Goal: Task Accomplishment & Management: Manage account settings

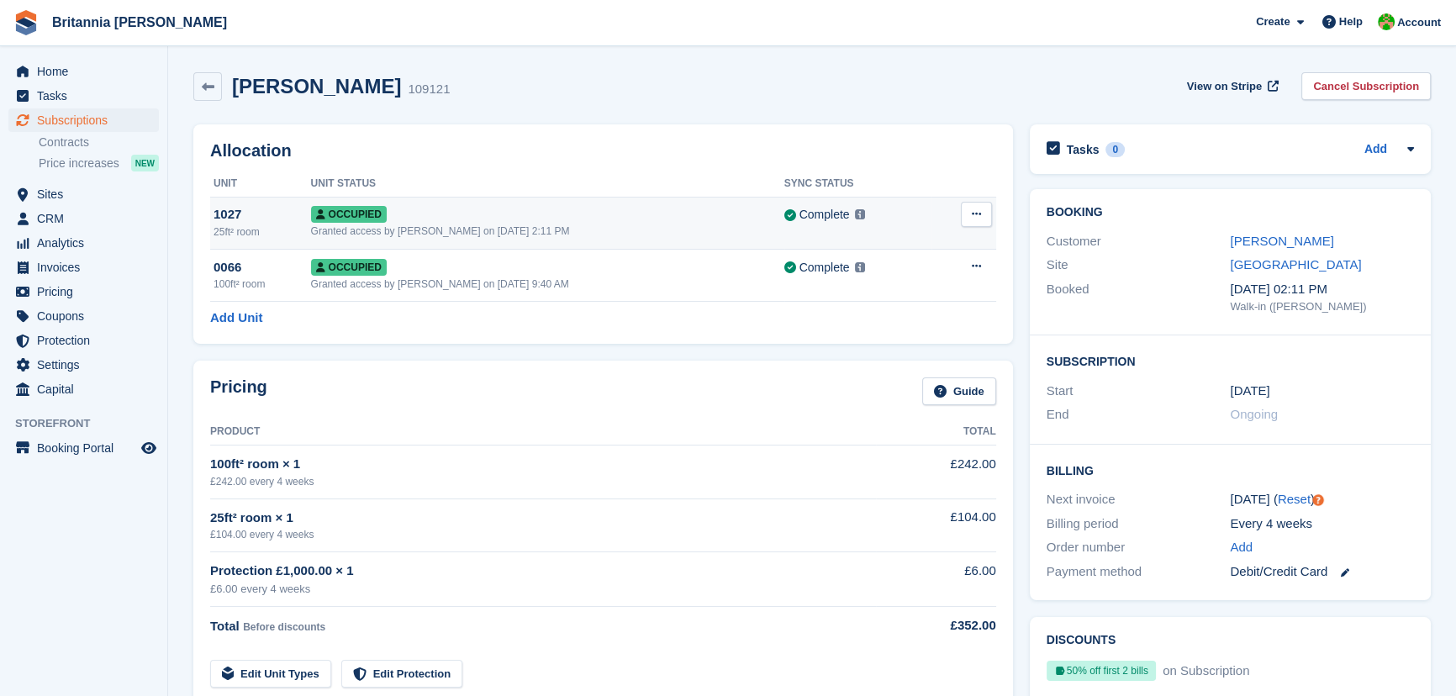
click at [961, 215] on button at bounding box center [976, 214] width 31 height 25
click at [916, 309] on p "Deallocate" at bounding box center [911, 305] width 146 height 22
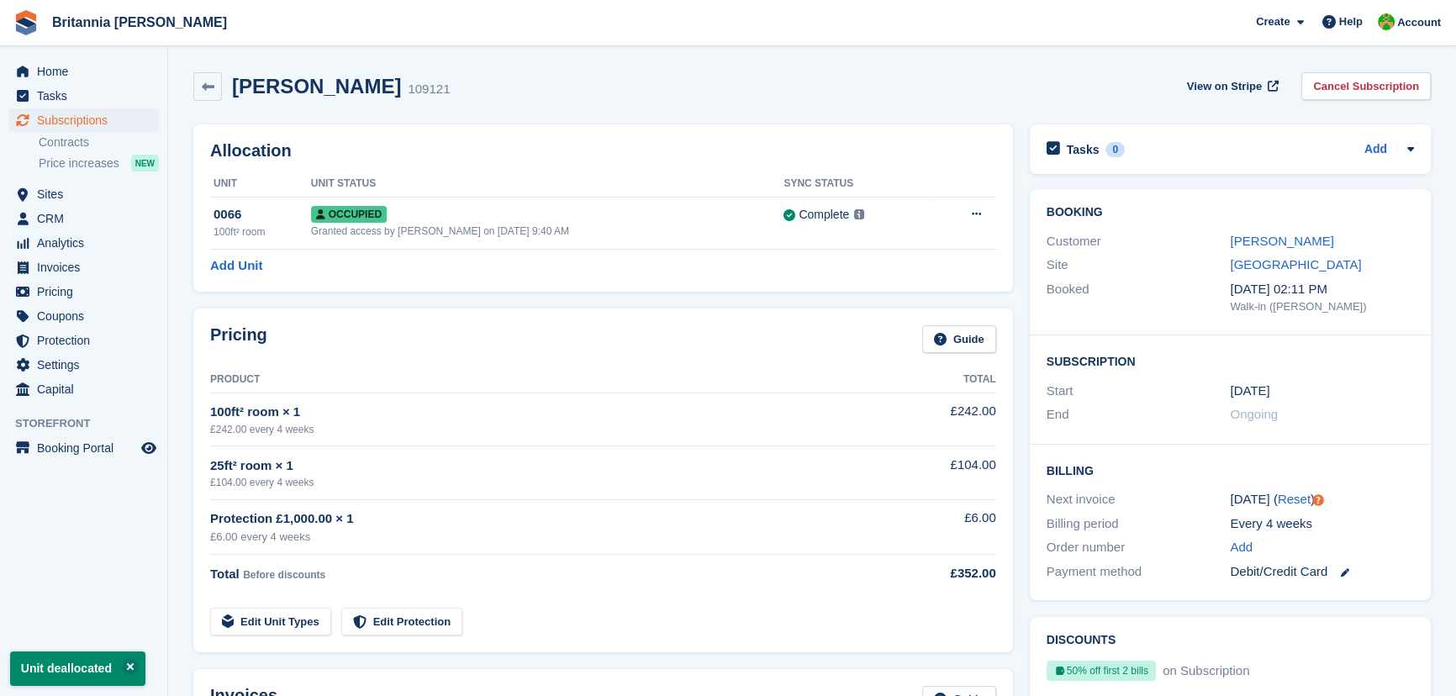
click at [401, 471] on div "25ft² room × 1" at bounding box center [543, 466] width 666 height 19
click at [300, 624] on link "Edit Unit Types" at bounding box center [270, 622] width 121 height 28
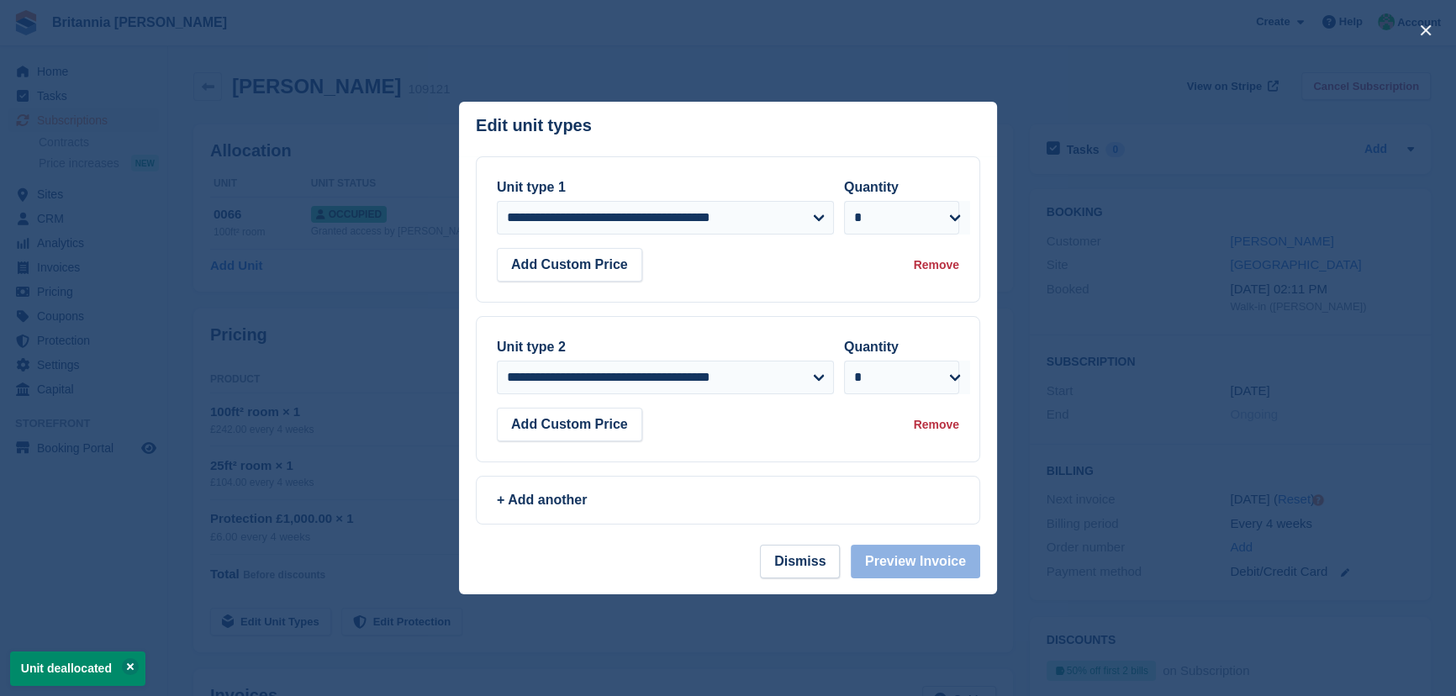
click at [938, 429] on div "Remove" at bounding box center [936, 425] width 45 height 18
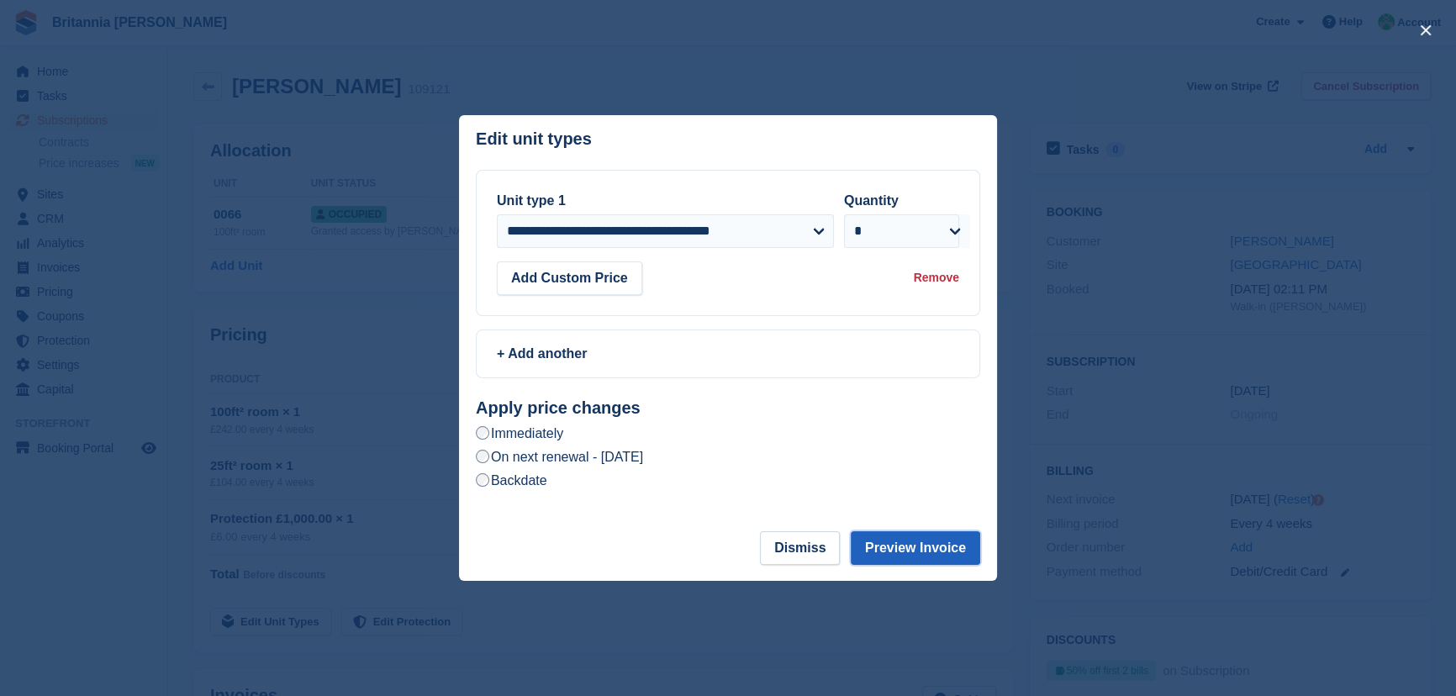
click at [898, 547] on button "Preview Invoice" at bounding box center [915, 548] width 129 height 34
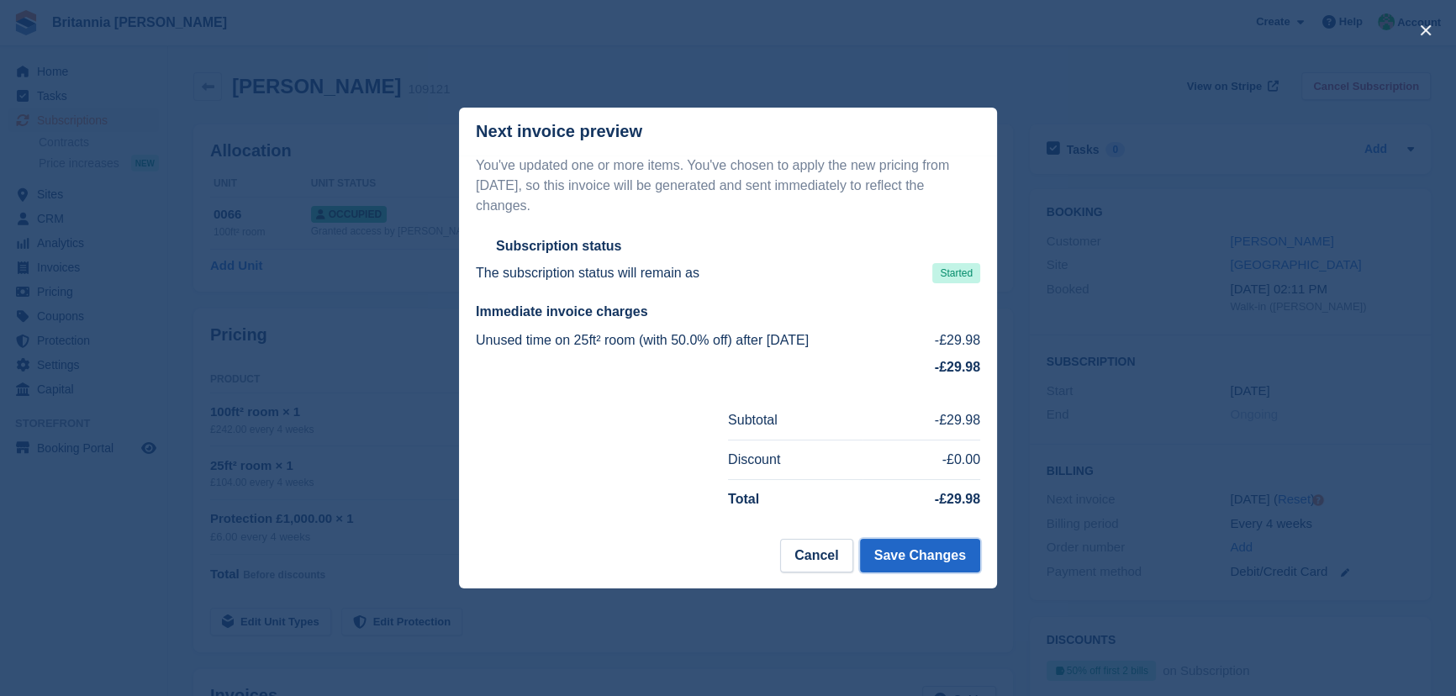
click at [898, 547] on button "Save Changes" at bounding box center [920, 556] width 120 height 34
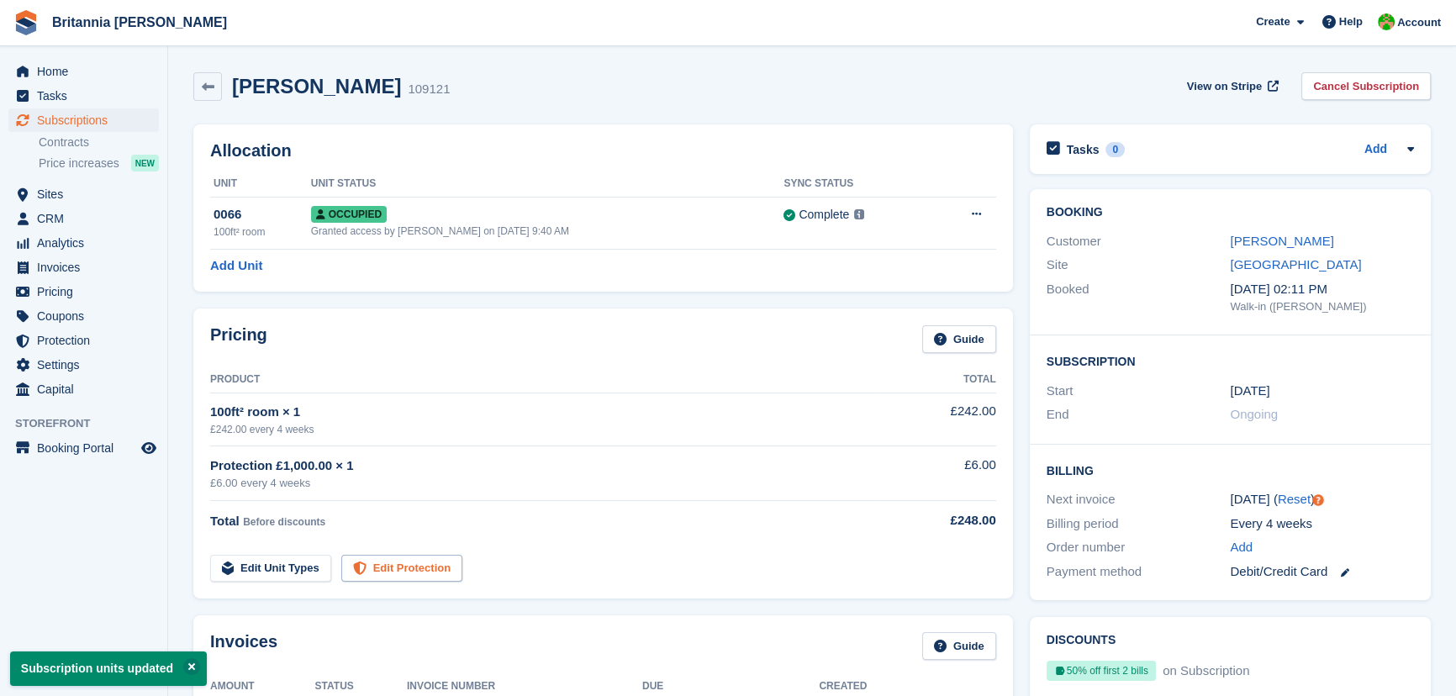
click at [369, 572] on link "Edit Protection" at bounding box center [401, 569] width 121 height 28
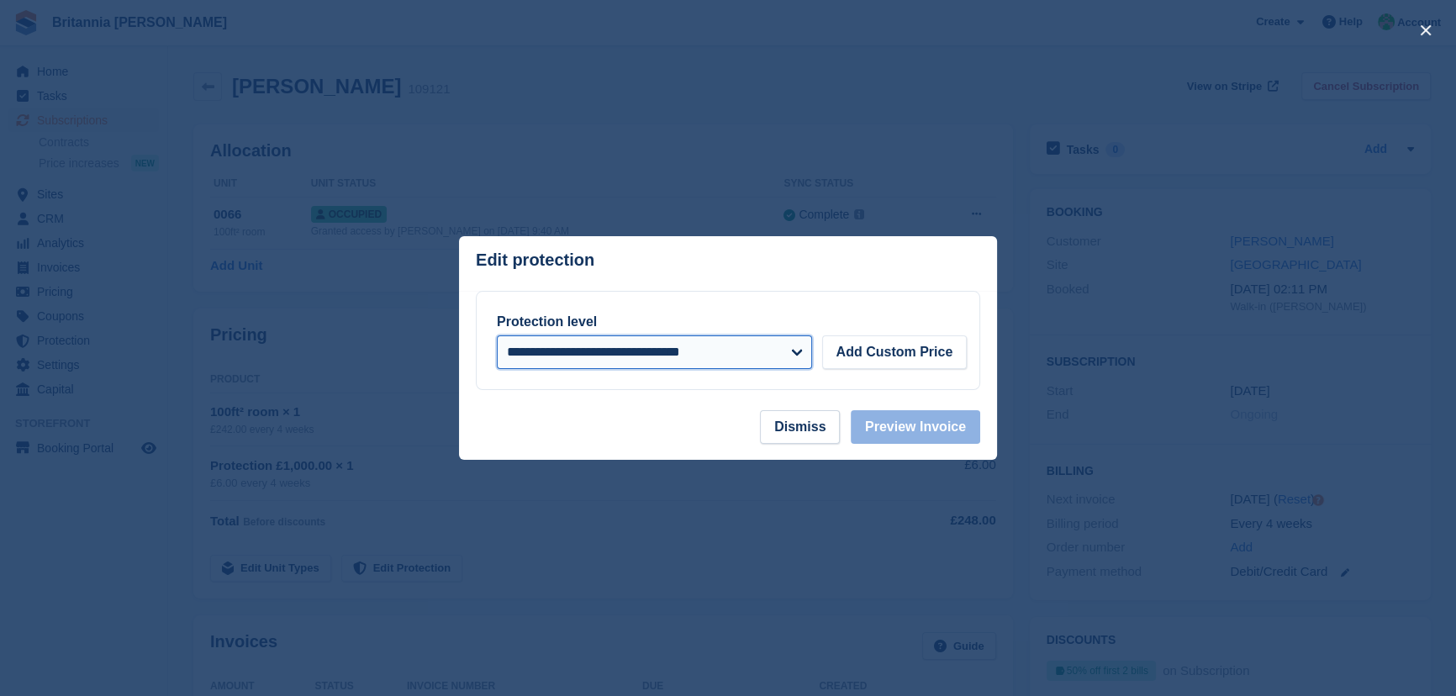
click at [800, 353] on select "**********" at bounding box center [654, 353] width 315 height 34
select select "*****"
click at [497, 336] on select "**********" at bounding box center [654, 353] width 315 height 34
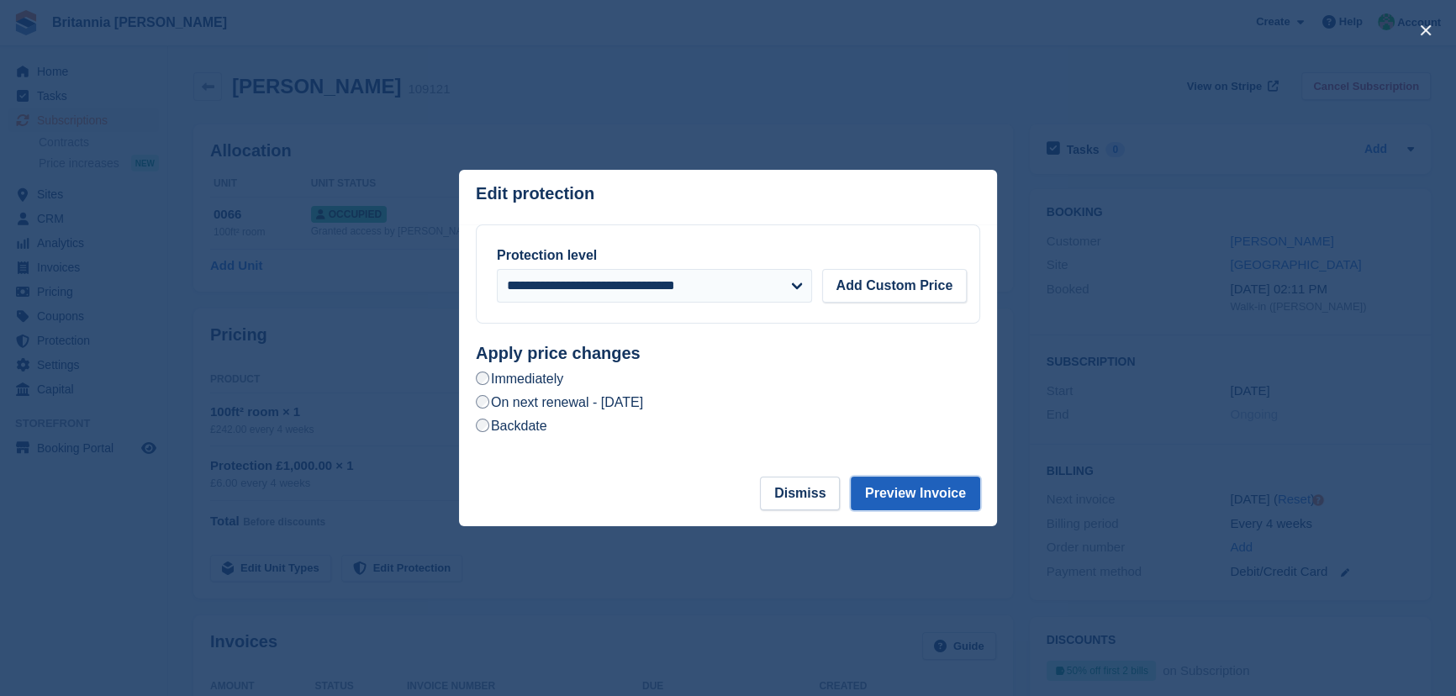
click at [910, 497] on button "Preview Invoice" at bounding box center [915, 494] width 129 height 34
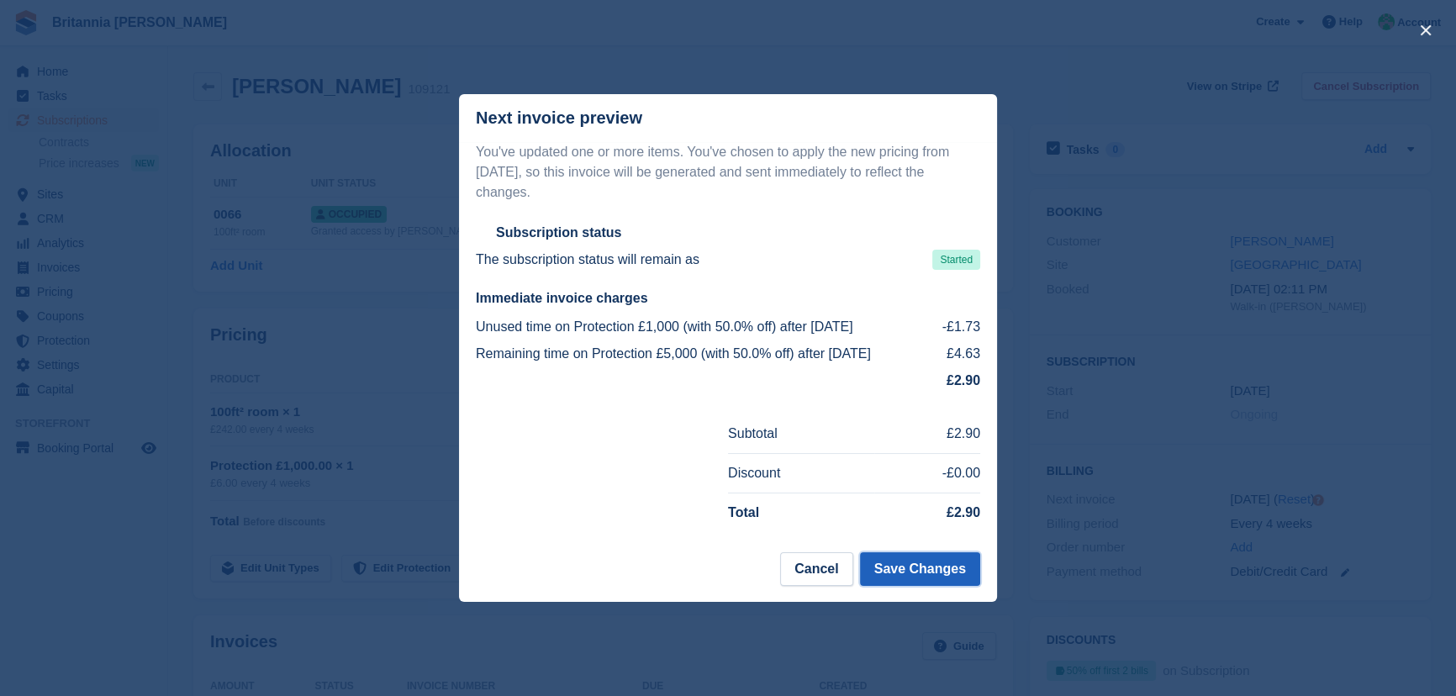
click at [916, 563] on button "Save Changes" at bounding box center [920, 569] width 120 height 34
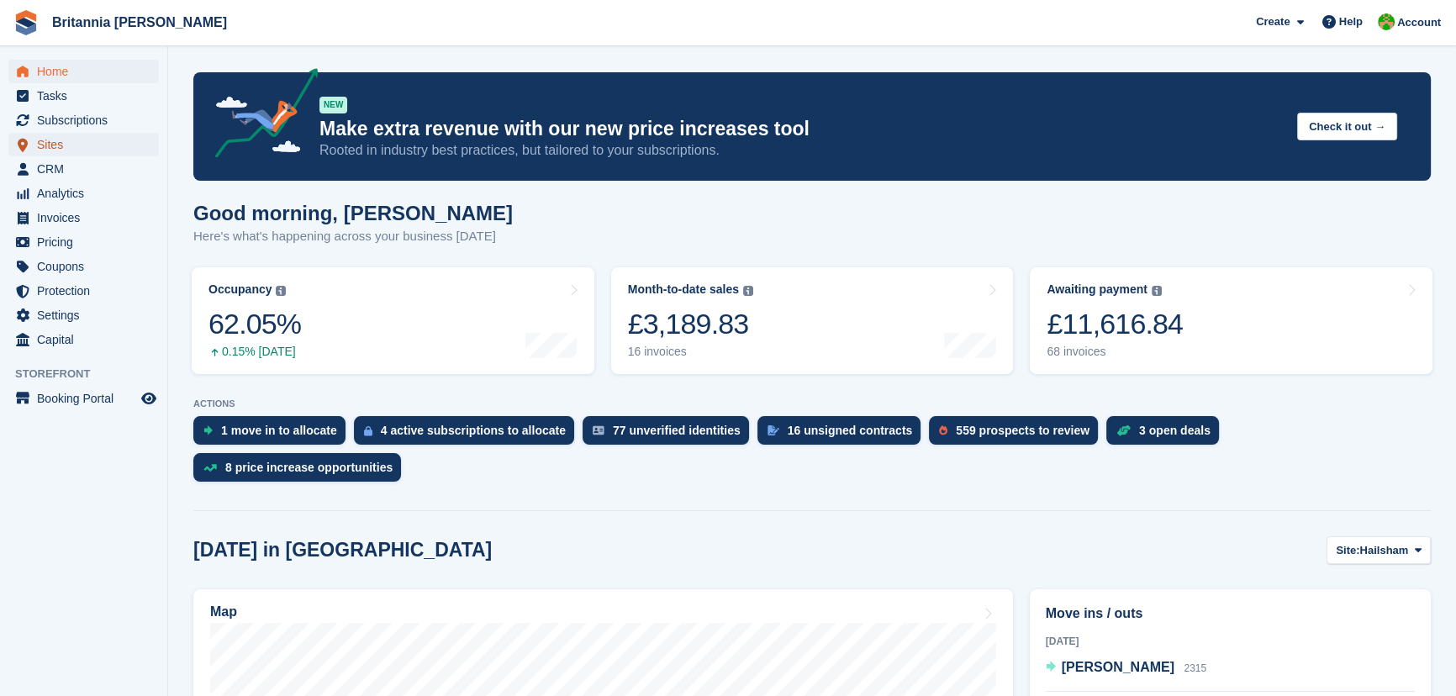
click at [61, 142] on span "Sites" at bounding box center [87, 145] width 101 height 24
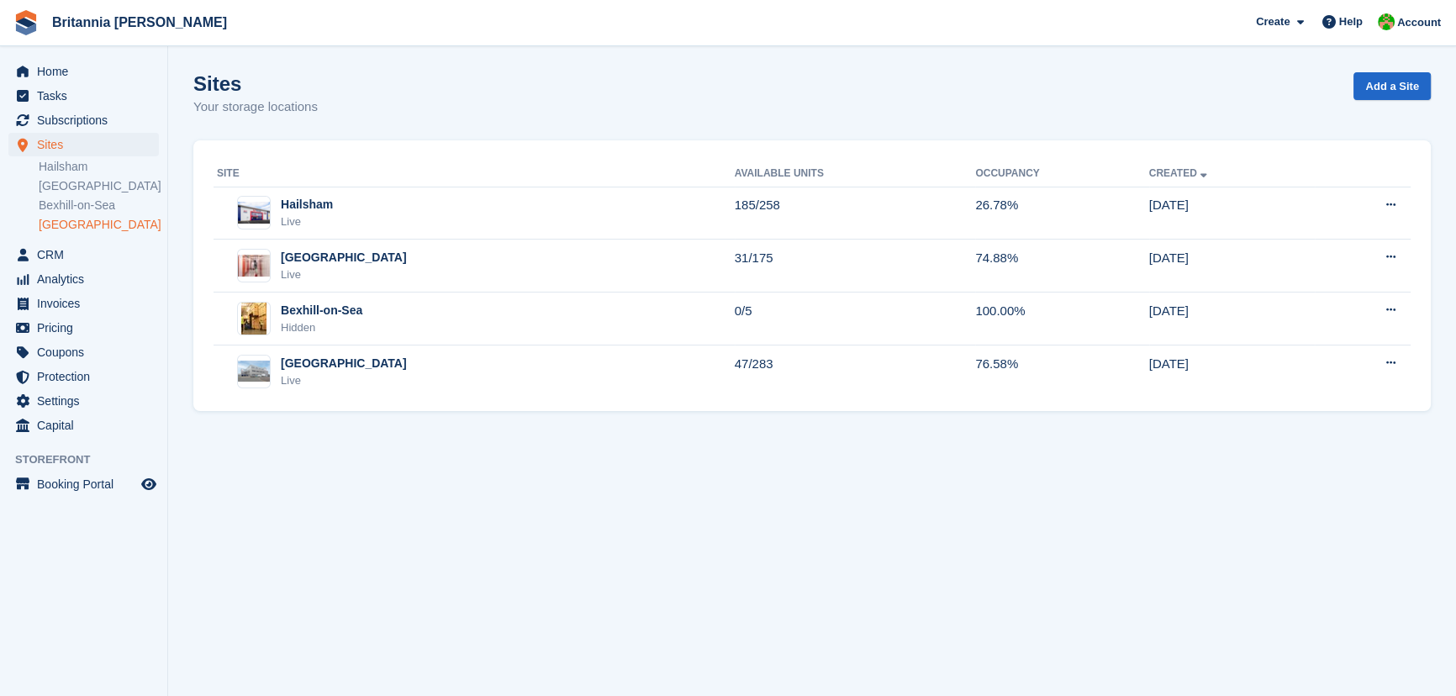
click at [60, 231] on link "[GEOGRAPHIC_DATA]" at bounding box center [99, 225] width 120 height 16
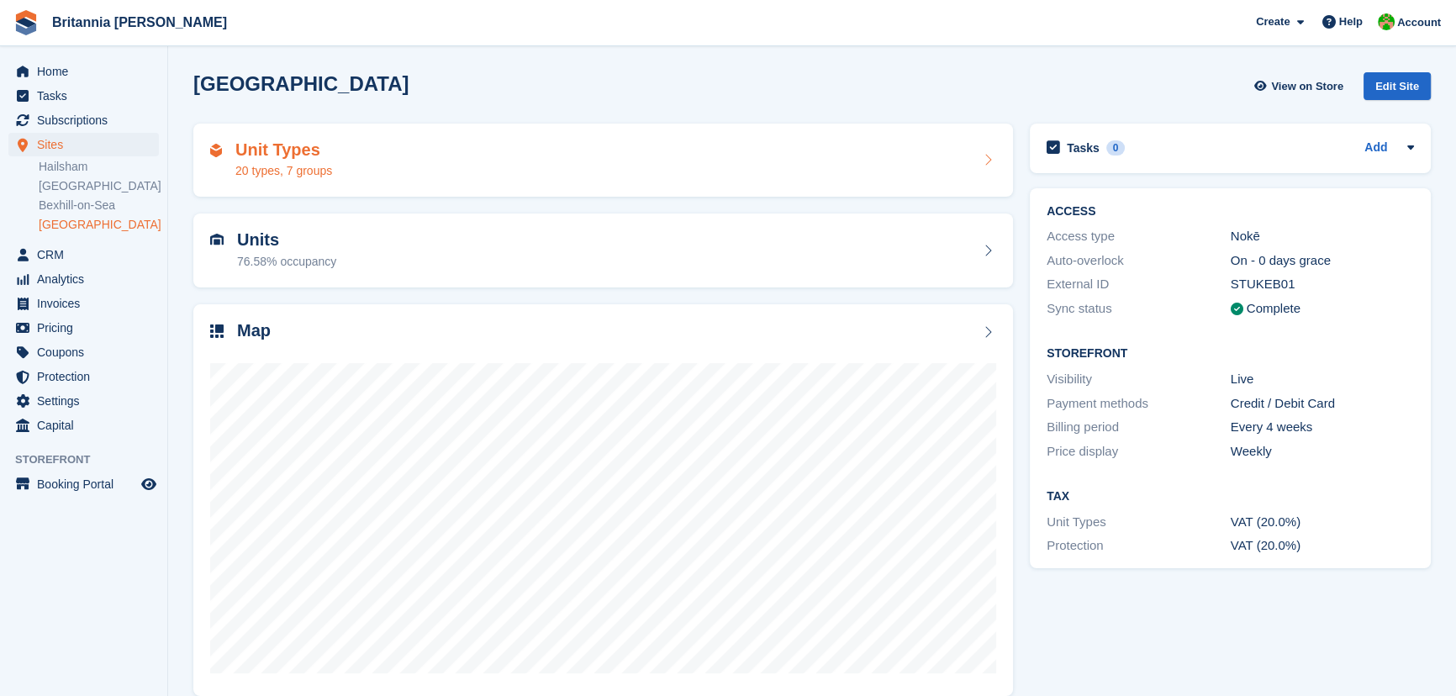
click at [290, 177] on div "20 types, 7 groups" at bounding box center [283, 171] width 97 height 18
click at [305, 166] on div "20 types, 7 groups" at bounding box center [283, 171] width 97 height 18
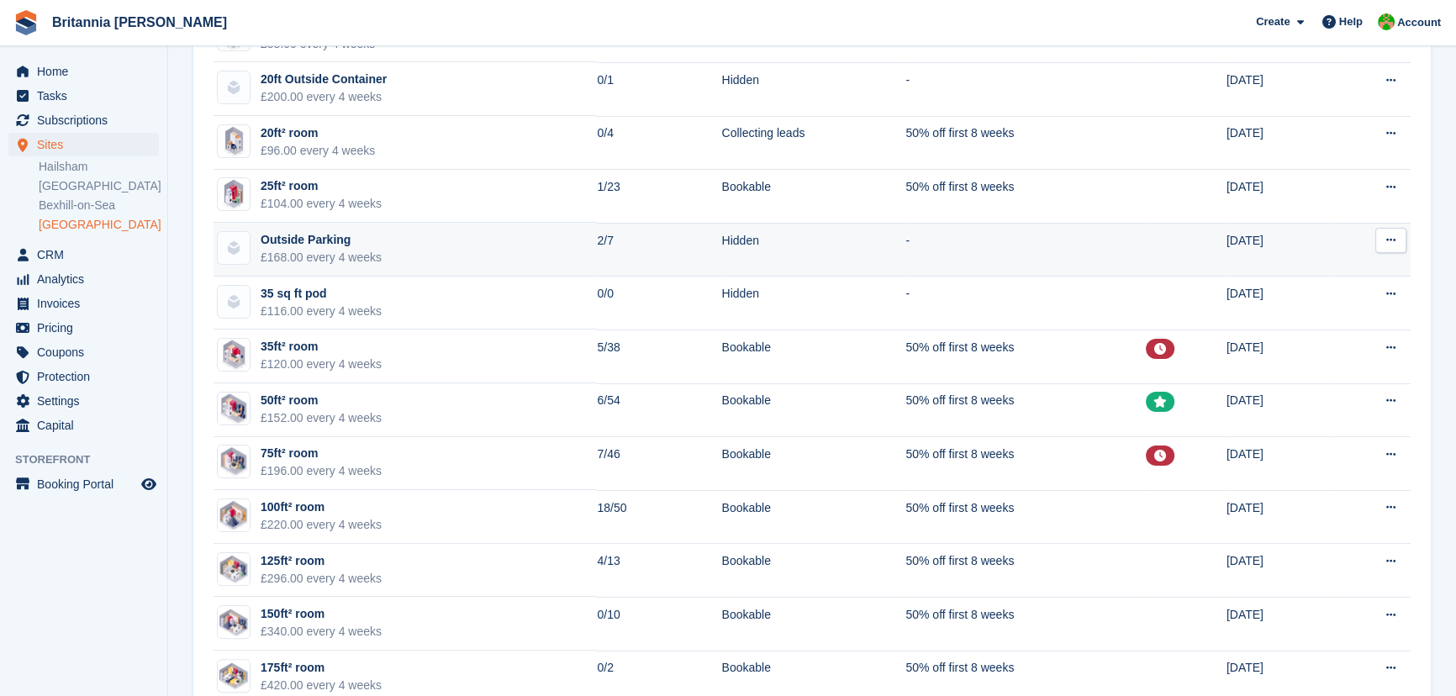
scroll to position [611, 0]
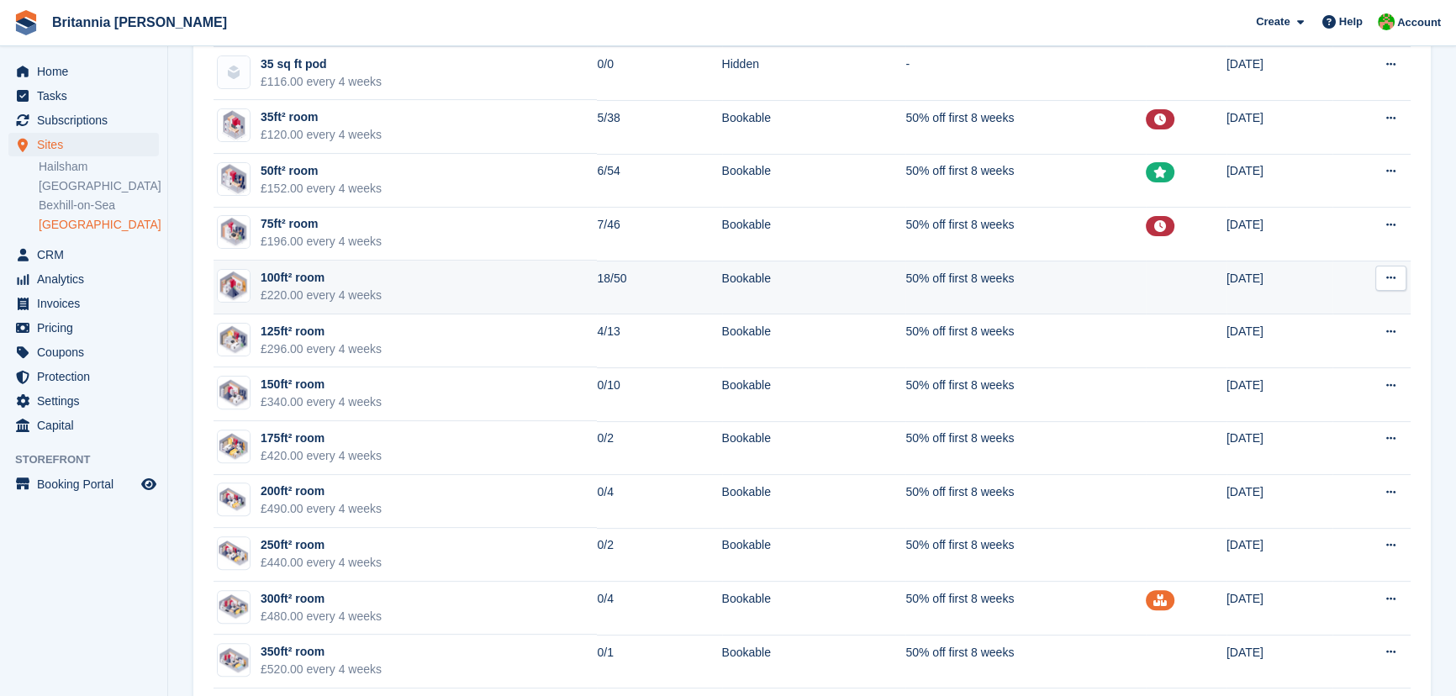
click at [395, 301] on td "100ft² room £220.00 every 4 weeks" at bounding box center [405, 288] width 383 height 54
click at [422, 277] on td "100ft² room £220.00 every 4 weeks" at bounding box center [405, 288] width 383 height 54
click at [244, 280] on img at bounding box center [234, 285] width 32 height 31
click at [242, 280] on img at bounding box center [234, 285] width 32 height 31
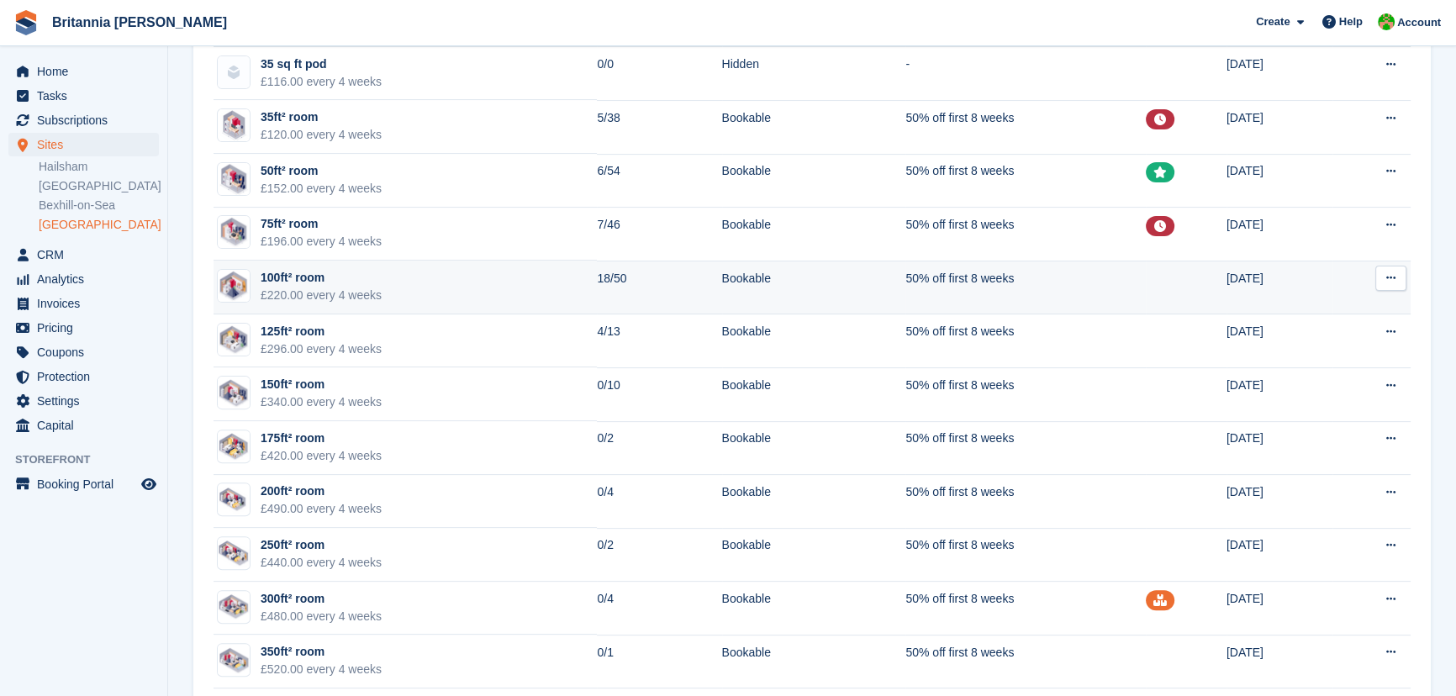
click at [242, 280] on img at bounding box center [234, 285] width 32 height 31
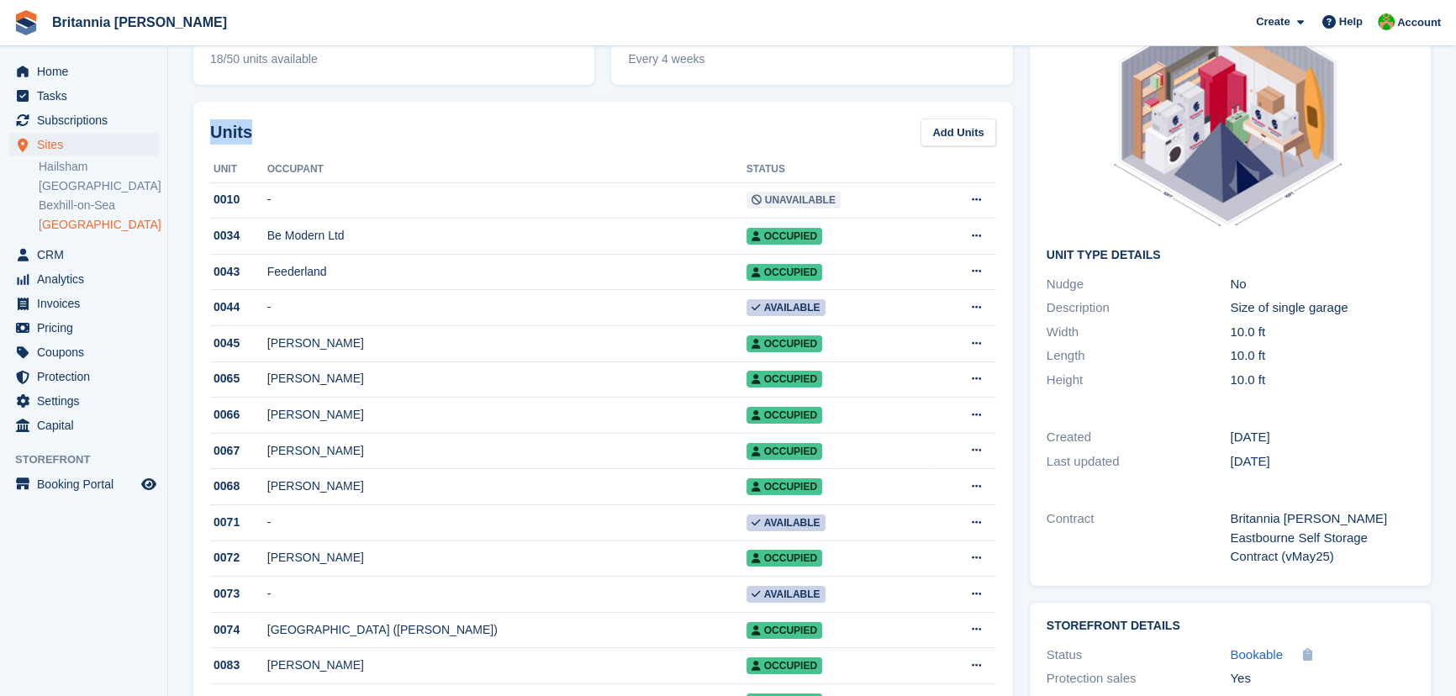
scroll to position [305, 0]
